Goal: Task Accomplishment & Management: Use online tool/utility

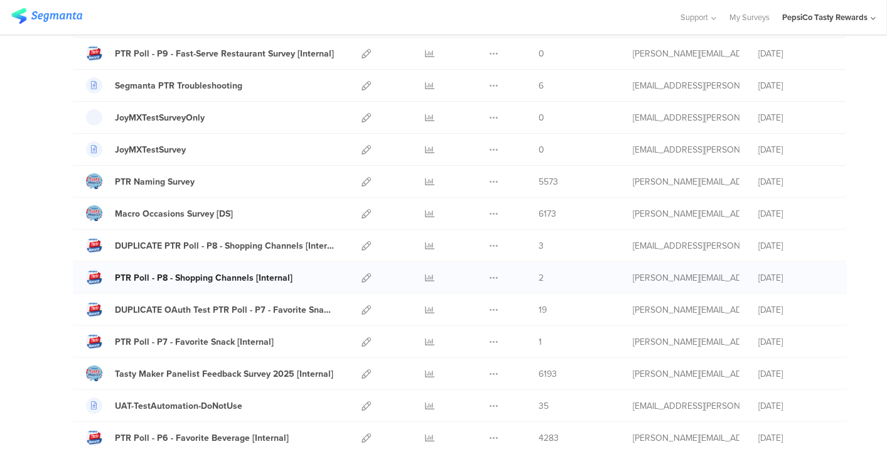
scroll to position [209, 0]
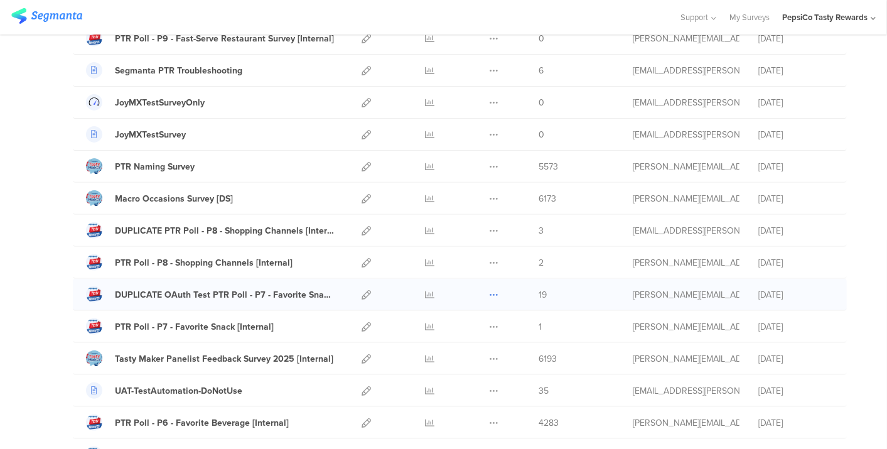
click at [489, 290] on icon at bounding box center [493, 294] width 9 height 9
click at [470, 321] on button "Duplicate" at bounding box center [468, 326] width 69 height 23
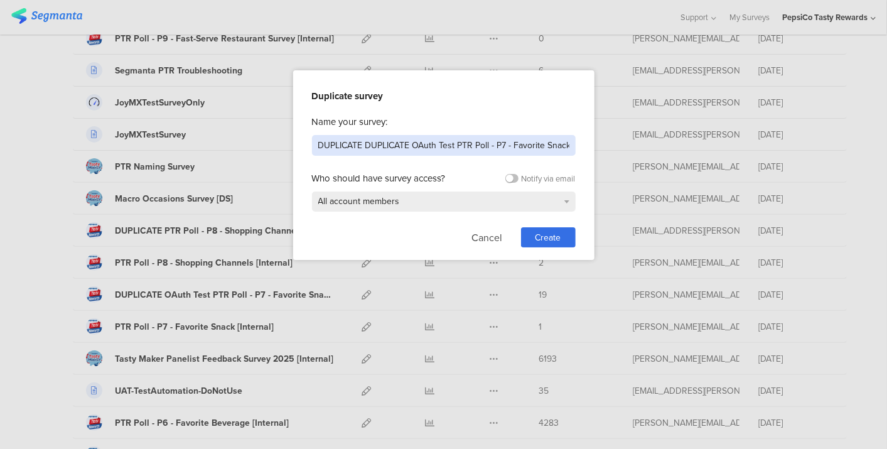
click at [446, 147] on input "DUPLICATE DUPLICATE OAuth Test PTR Poll - P7 - Favorite Snack - [DATE]" at bounding box center [444, 145] width 264 height 21
click at [317, 149] on input "Market URL Parameters" at bounding box center [444, 145] width 264 height 21
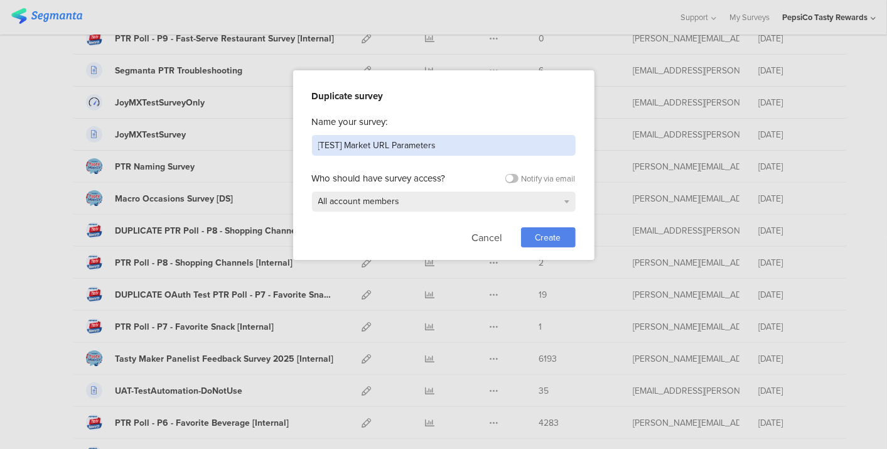
type input "[TEST] Market URL Parameters"
click at [549, 239] on span "Create" at bounding box center [549, 237] width 26 height 13
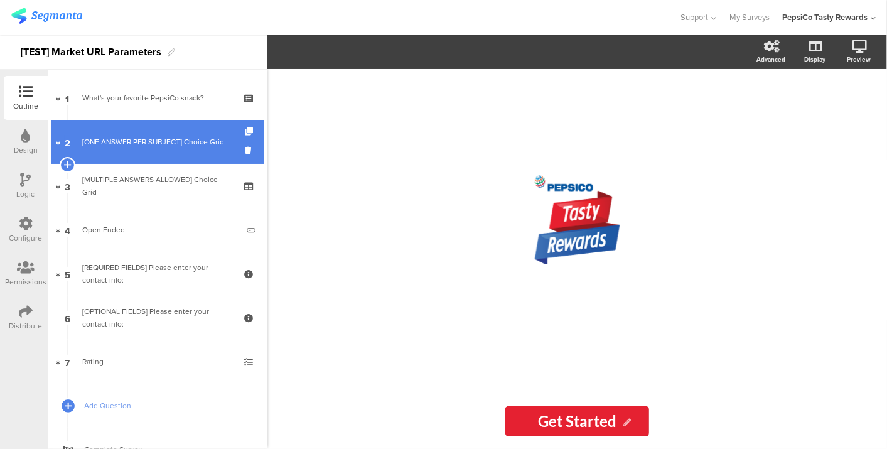
click at [111, 144] on div "[ONE ANSWER PER SUBJECT] Choice Grid" at bounding box center [157, 142] width 150 height 13
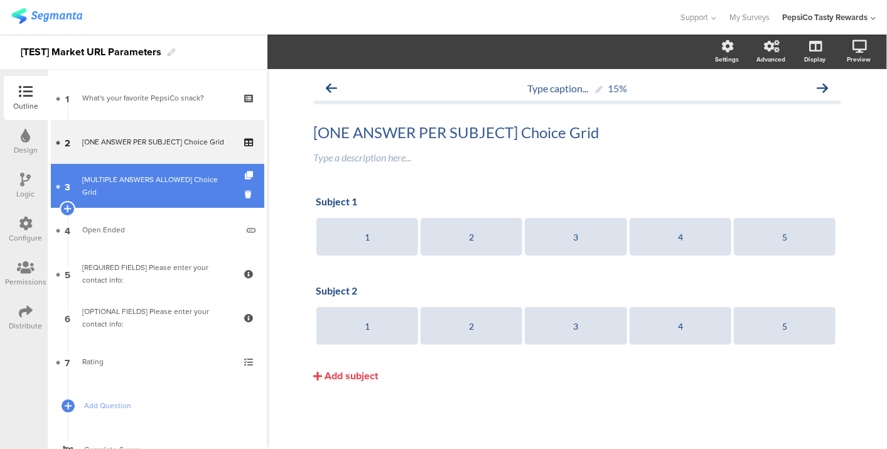
click at [105, 191] on div "[MULTIPLE ANSWERS ALLOWED] Choice Grid" at bounding box center [157, 185] width 150 height 25
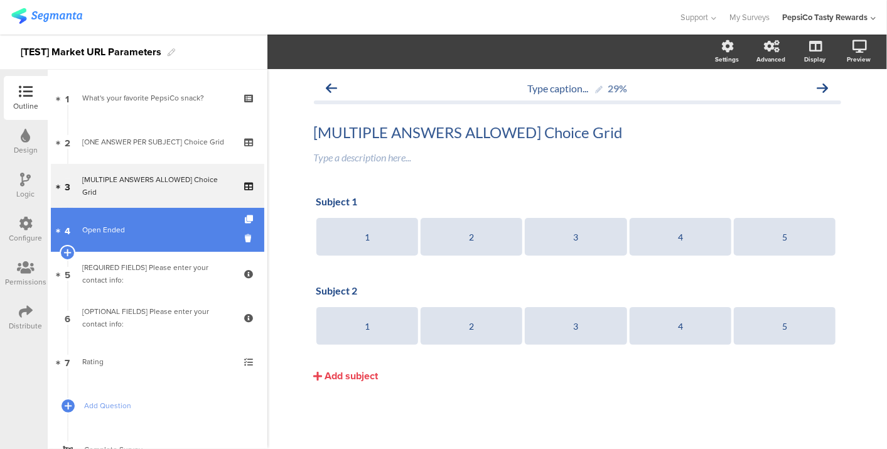
click at [102, 232] on div "Open Ended" at bounding box center [159, 229] width 155 height 13
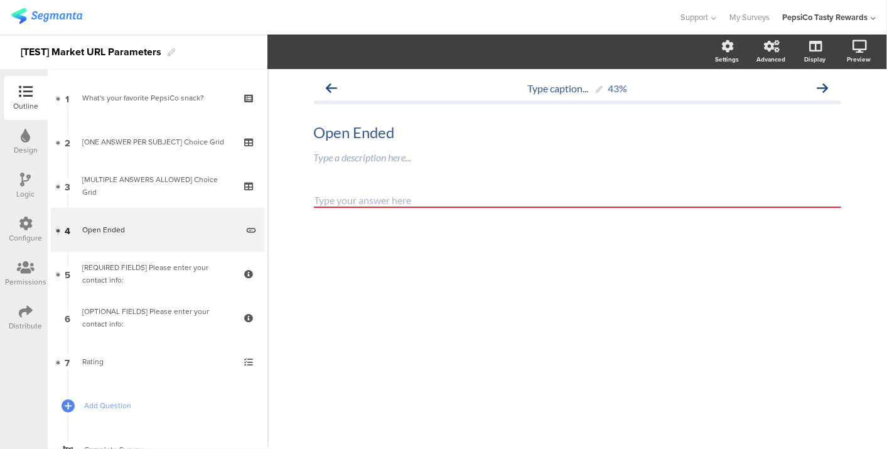
click at [29, 312] on icon at bounding box center [26, 311] width 14 height 14
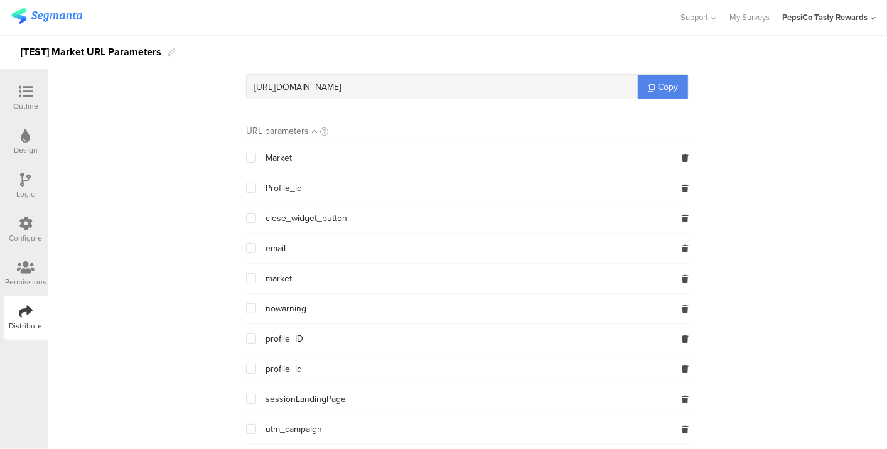
scroll to position [109, 0]
click at [682, 154] on icon at bounding box center [685, 158] width 7 height 8
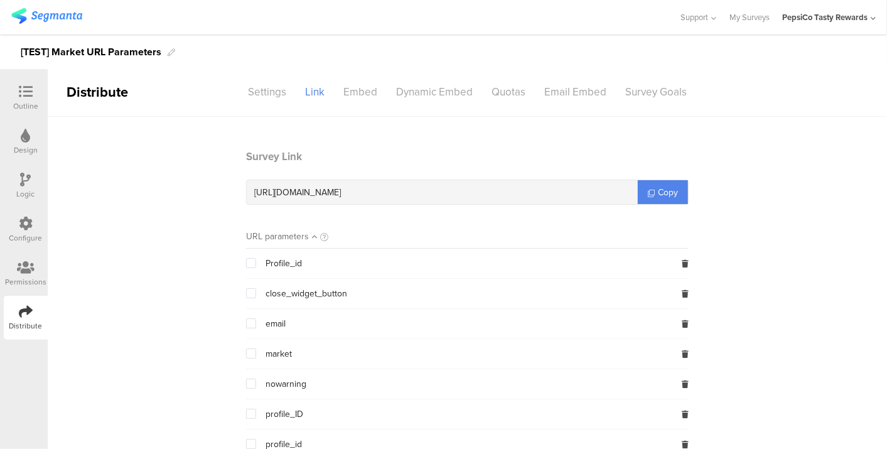
scroll to position [0, 0]
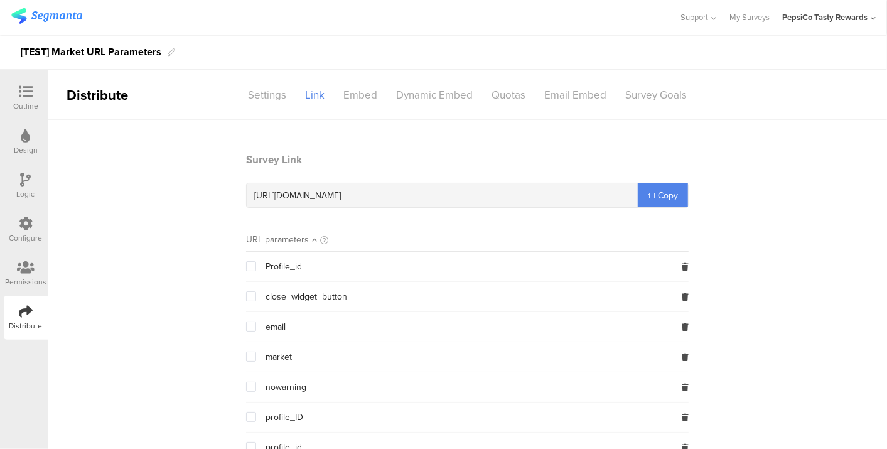
click at [246, 358] on span at bounding box center [251, 357] width 10 height 10
click at [256, 352] on input "checkbox" at bounding box center [256, 352] width 0 height 0
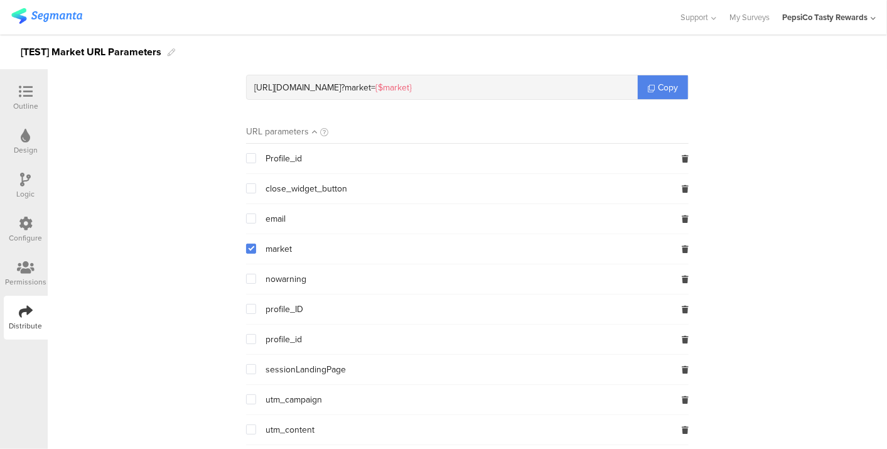
scroll to position [264, 0]
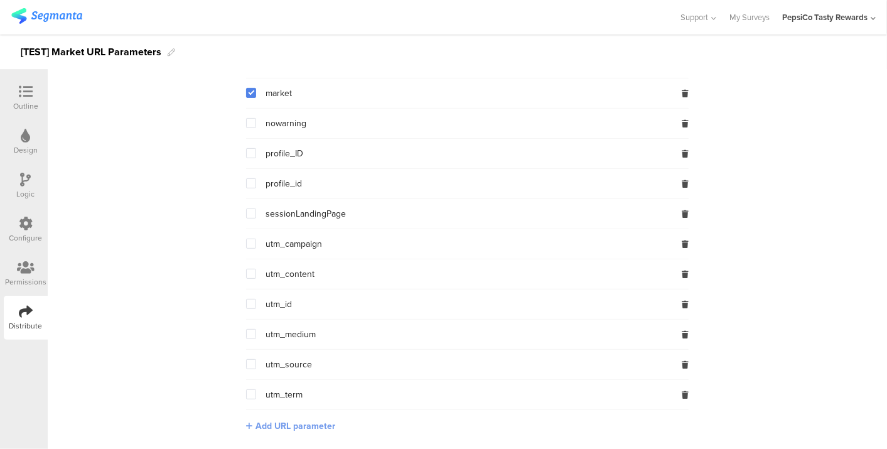
click at [271, 428] on span "Add URL parameter" at bounding box center [296, 425] width 80 height 13
click at [271, 428] on input "text" at bounding box center [329, 425] width 166 height 20
type input "UID"
click at [433, 419] on button "Save" at bounding box center [431, 424] width 19 height 13
click at [246, 91] on span at bounding box center [251, 93] width 10 height 10
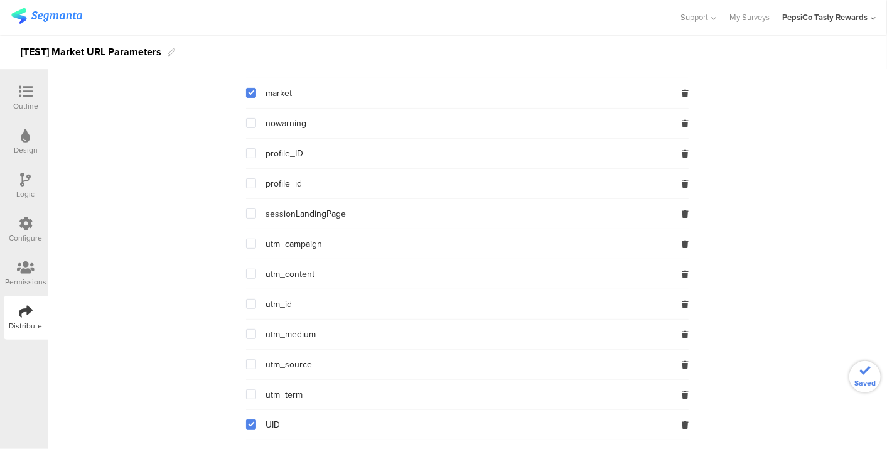
click at [256, 88] on input "checkbox" at bounding box center [256, 88] width 0 height 0
click at [248, 97] on span at bounding box center [251, 94] width 10 height 12
click at [256, 88] on input "checkbox" at bounding box center [256, 88] width 0 height 0
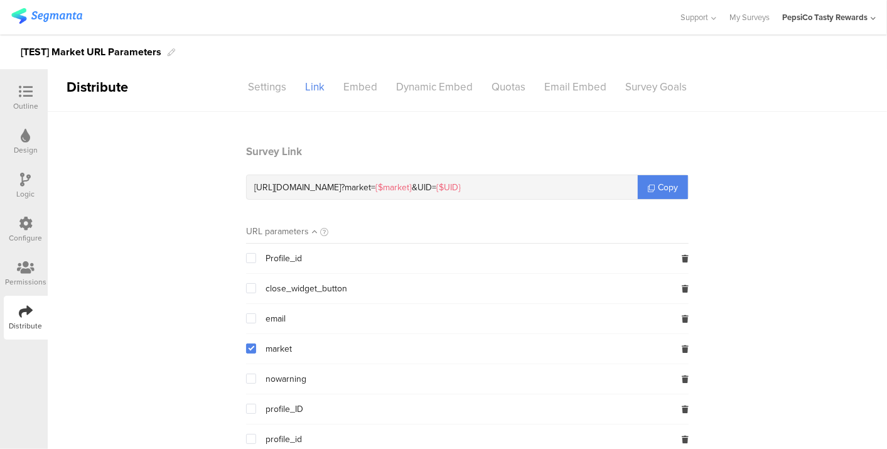
scroll to position [7, 0]
click at [761, 134] on main "Survey Link [URL][DOMAIN_NAME] ? market= {$market} & UID= {$UID} Copy URL param…" at bounding box center [467, 425] width 839 height 625
click at [665, 193] on span "Copy" at bounding box center [668, 188] width 20 height 13
click at [648, 187] on icon at bounding box center [651, 189] width 7 height 7
click at [270, 352] on span "market" at bounding box center [279, 350] width 26 height 10
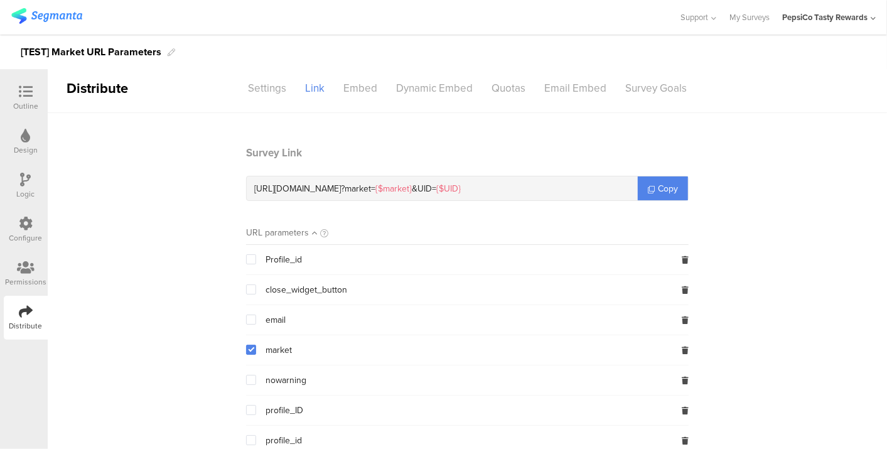
click at [247, 347] on span at bounding box center [251, 350] width 10 height 10
click at [256, 345] on input "checkbox" at bounding box center [256, 345] width 0 height 0
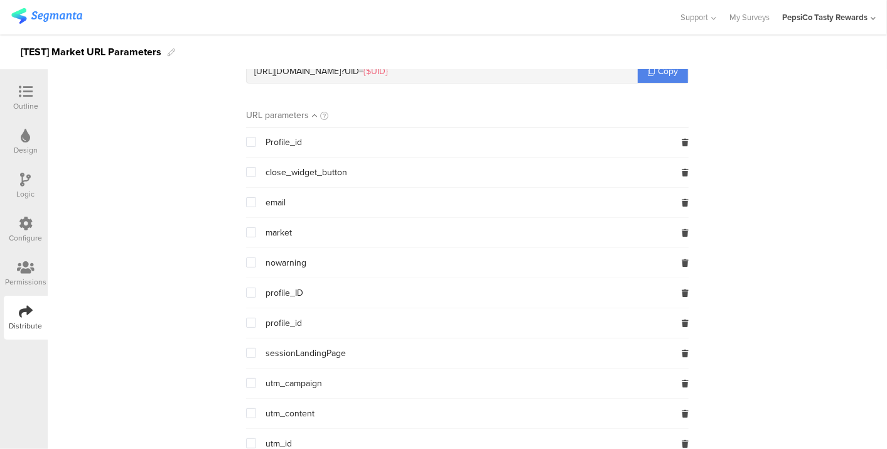
scroll to position [146, 0]
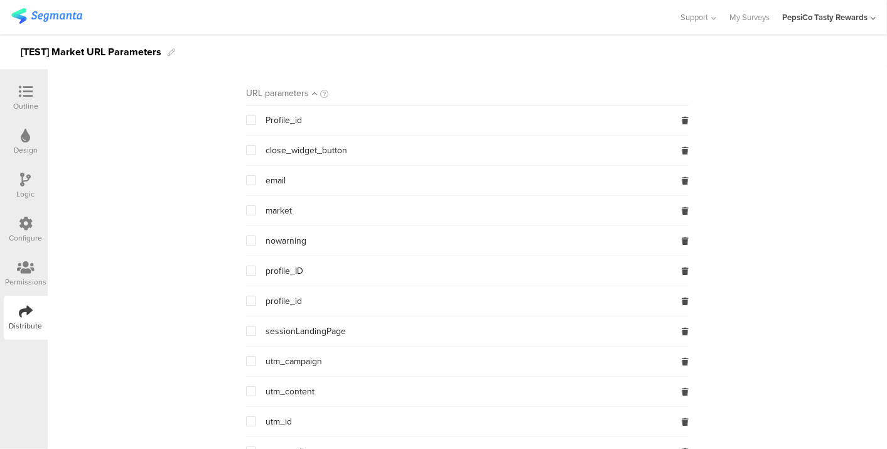
click at [246, 209] on span at bounding box center [251, 210] width 10 height 10
click at [256, 205] on input "checkbox" at bounding box center [256, 205] width 0 height 0
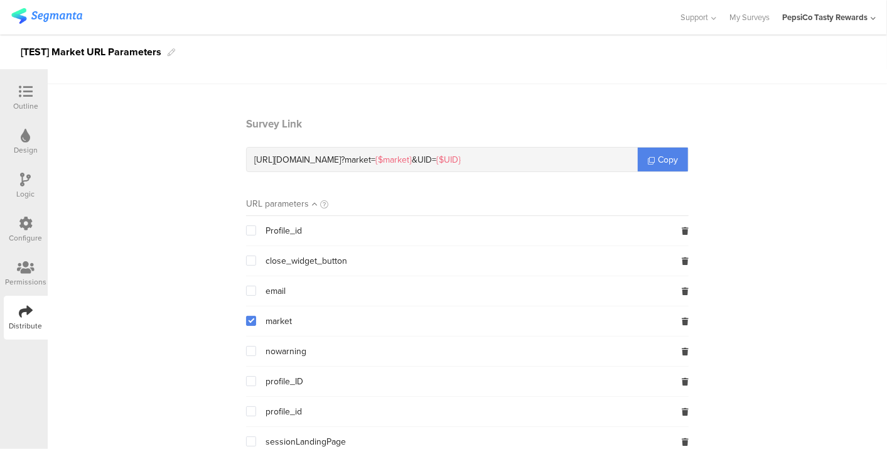
scroll to position [7, 0]
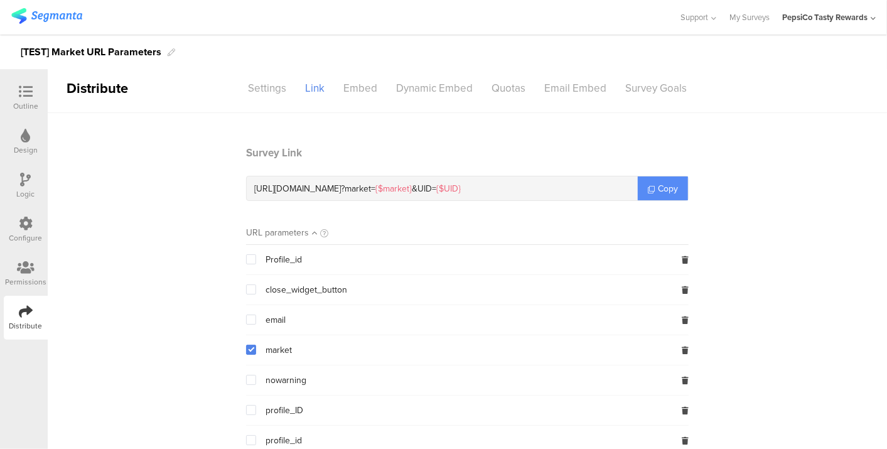
click at [669, 181] on link "Copy" at bounding box center [663, 188] width 50 height 24
